Goal: Task Accomplishment & Management: Manage account settings

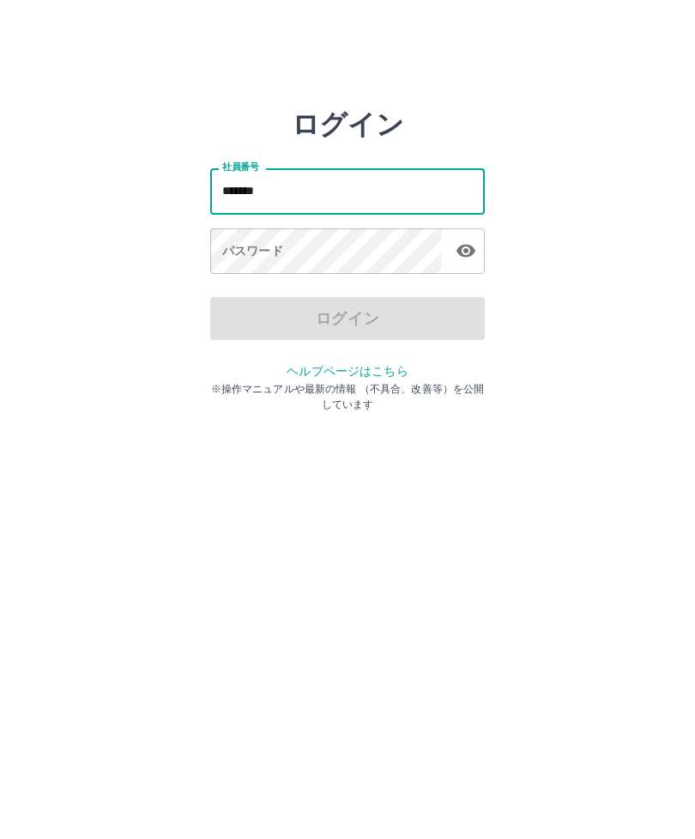
type input "*******"
click at [259, 257] on div "パスワード パスワード" at bounding box center [347, 252] width 275 height 48
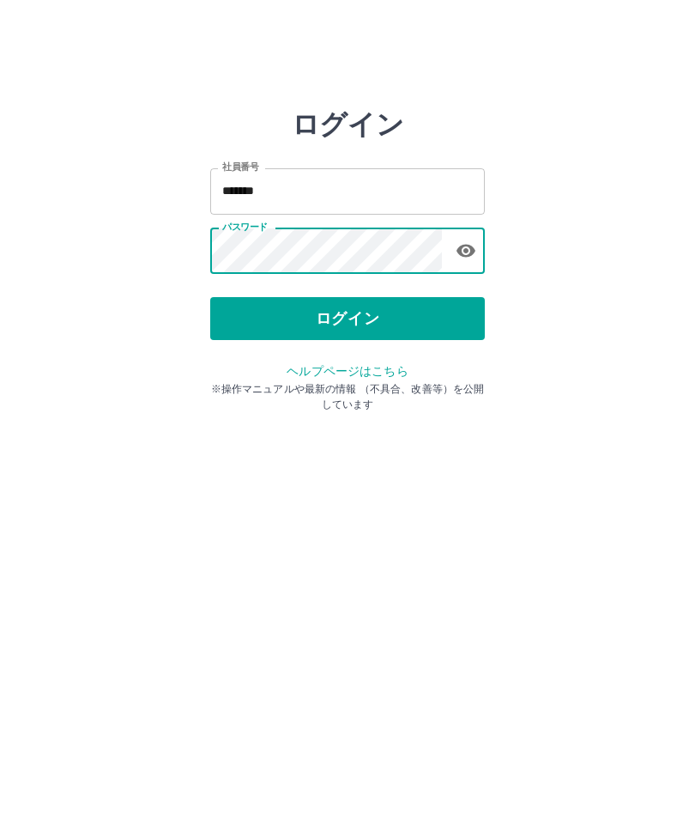
click at [359, 318] on button "ログイン" at bounding box center [347, 318] width 275 height 43
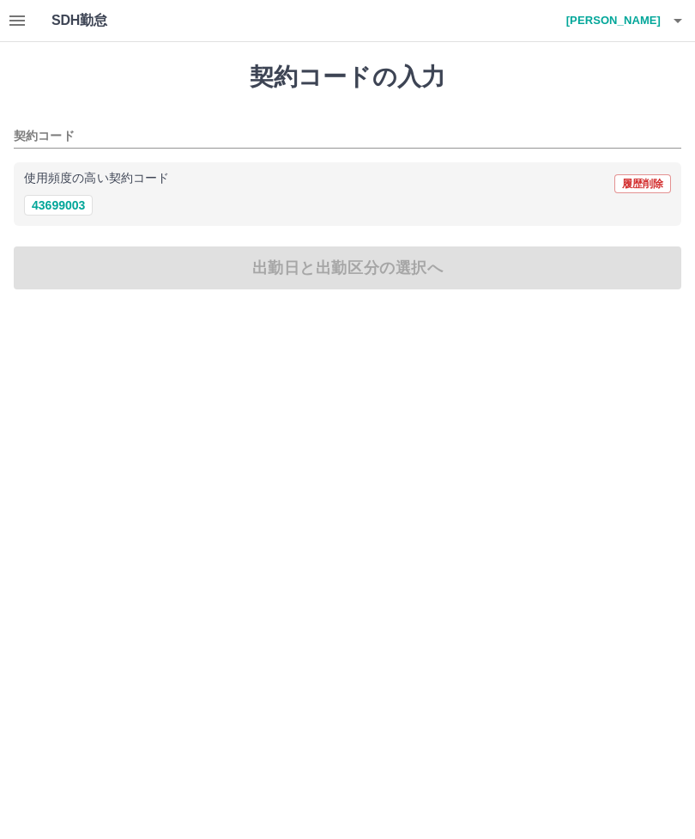
click at [81, 197] on button "43699003" at bounding box center [58, 205] width 69 height 21
type input "********"
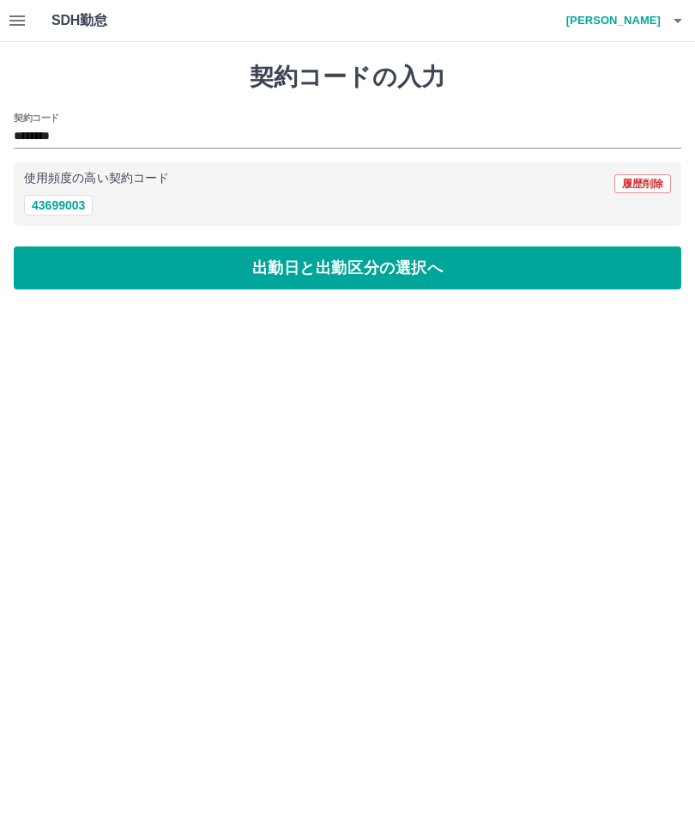
click at [33, 23] on button "button" at bounding box center [17, 20] width 34 height 41
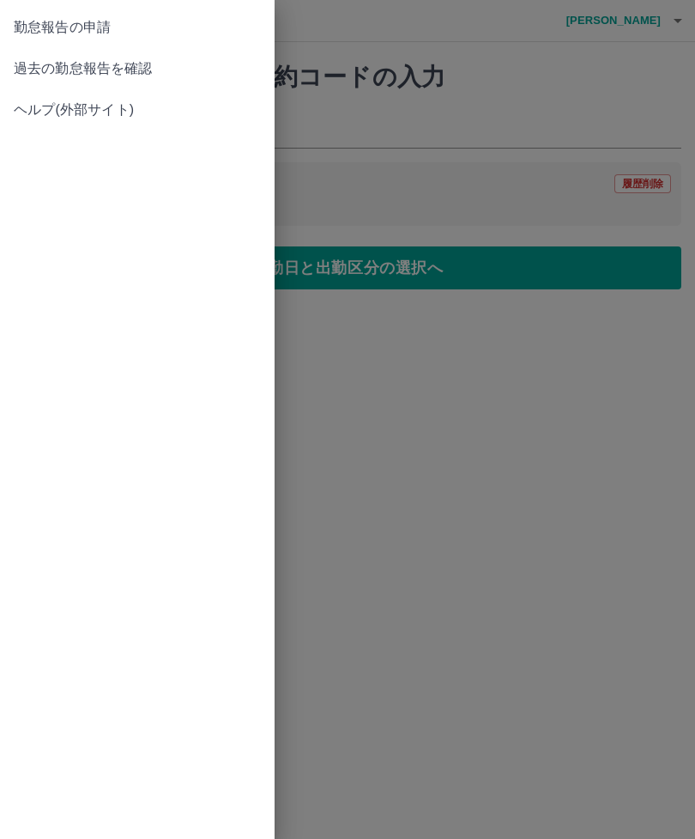
click at [132, 66] on span "過去の勤怠報告を確認" at bounding box center [137, 68] width 247 height 21
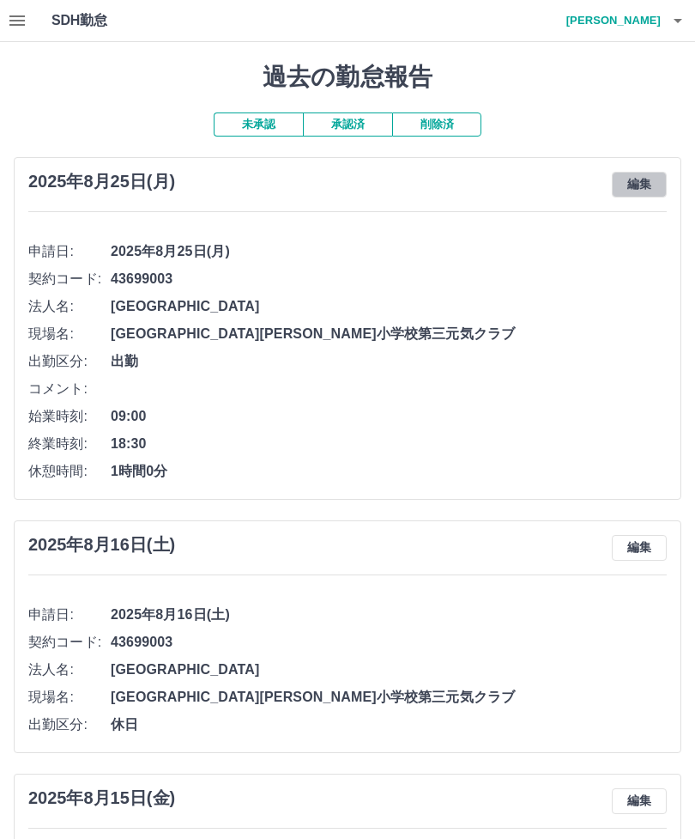
click at [649, 190] on button "編集" at bounding box center [639, 185] width 55 height 26
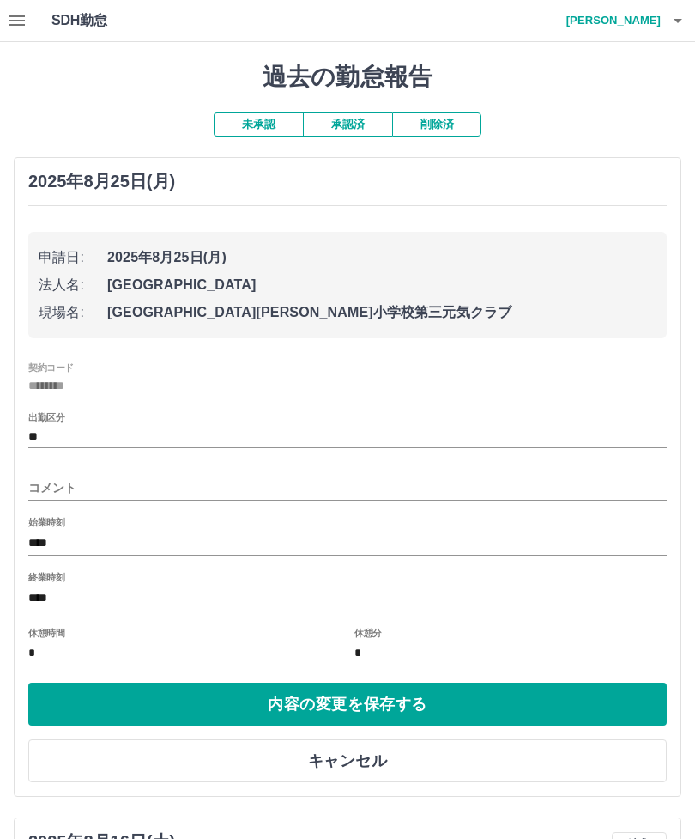
click at [368, 706] on button "内容の変更を保存する" at bounding box center [347, 703] width 639 height 43
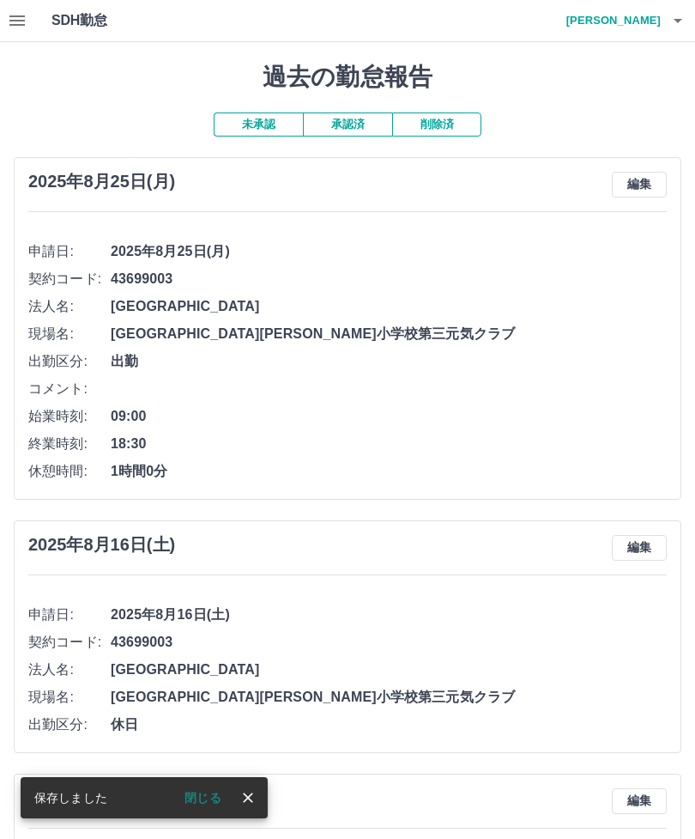
click at [210, 802] on button "閉じる" at bounding box center [203, 797] width 64 height 26
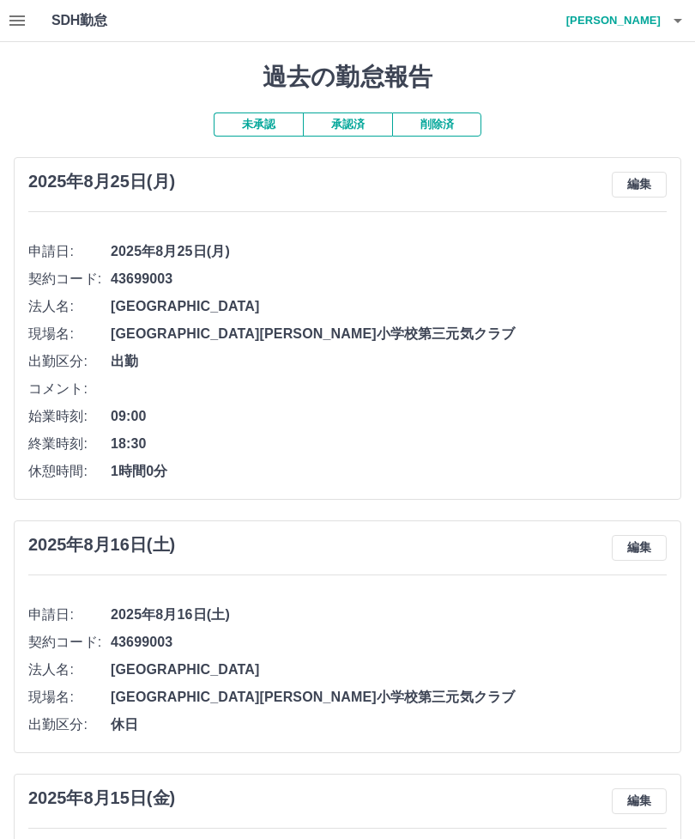
click at [619, 28] on h4 "[PERSON_NAME]" at bounding box center [609, 20] width 103 height 41
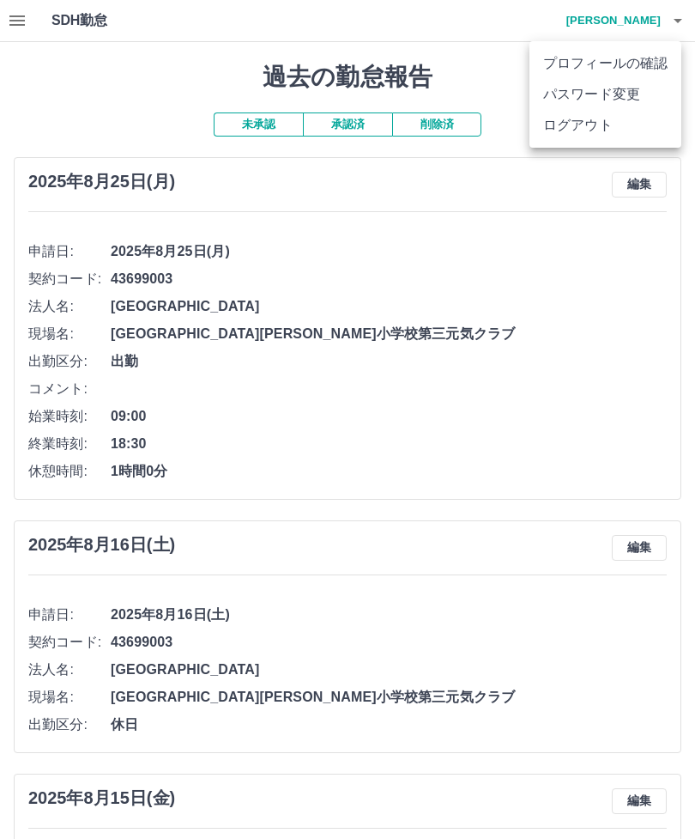
click at [595, 127] on li "ログアウト" at bounding box center [606, 125] width 152 height 31
